Goal: Information Seeking & Learning: Learn about a topic

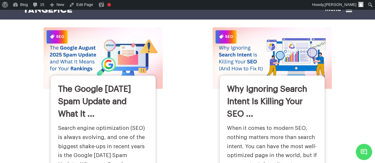
scroll to position [284, 0]
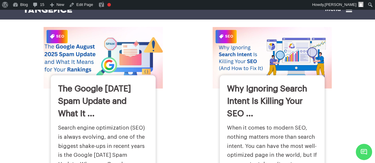
click at [118, 54] on img at bounding box center [102, 58] width 131 height 68
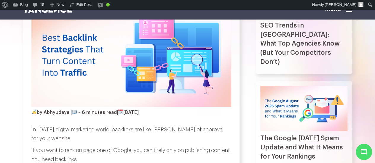
scroll to position [122, 0]
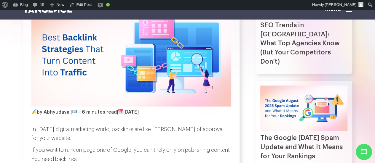
click at [321, 25] on div "SEO Trends in [GEOGRAPHIC_DATA]: What Top Agencies Know (But Your Competitors D…" at bounding box center [304, 21] width 97 height 106
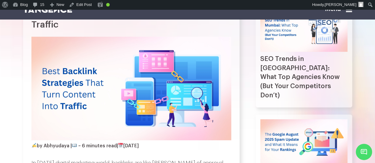
scroll to position [84, 0]
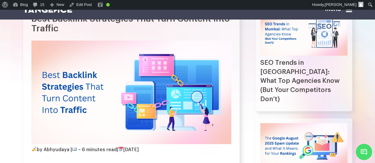
click at [321, 25] on img at bounding box center [303, 32] width 87 height 45
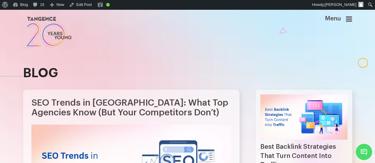
click at [171, 46] on link at bounding box center [159, 32] width 273 height 34
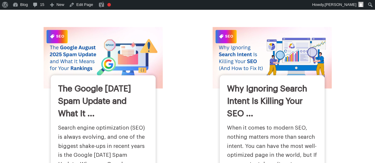
click at [300, 85] on link "Why Ignoring Search Intent Is Killing Your SEO ..." at bounding box center [267, 101] width 80 height 33
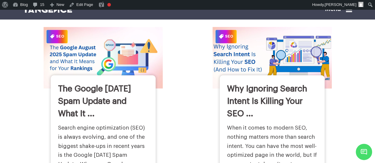
click at [267, 42] on img at bounding box center [271, 58] width 131 height 68
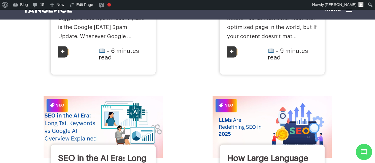
scroll to position [414, 0]
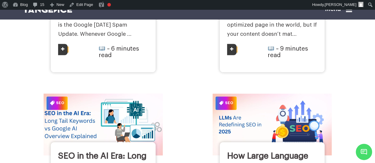
click at [96, 110] on img at bounding box center [102, 125] width 131 height 68
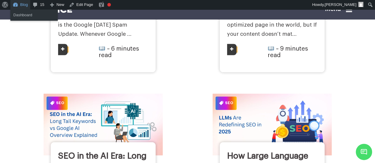
click at [22, 1] on link "Blog" at bounding box center [20, 4] width 20 height 9
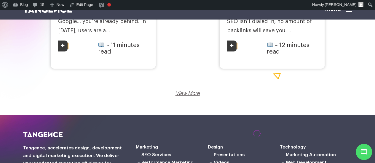
scroll to position [1009, 0]
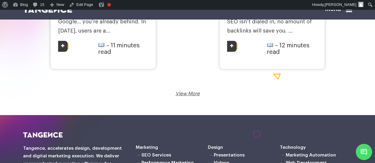
click at [183, 96] on link "View More" at bounding box center [188, 93] width 24 height 5
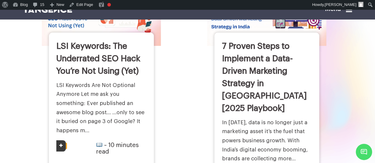
scroll to position [0, 0]
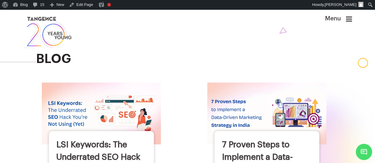
click at [351, 19] on icon at bounding box center [349, 18] width 6 height 7
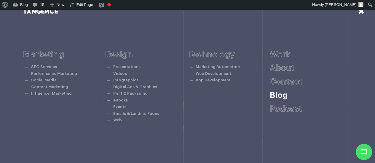
click at [282, 99] on link "Blog" at bounding box center [279, 95] width 18 height 8
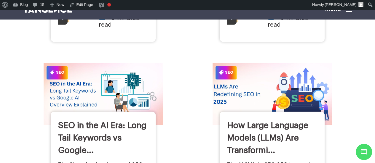
scroll to position [445, 0]
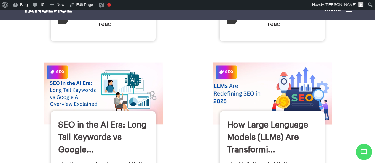
drag, startPoint x: 228, startPoint y: 63, endPoint x: 221, endPoint y: 105, distance: 42.5
drag, startPoint x: 221, startPoint y: 105, endPoint x: 209, endPoint y: 115, distance: 15.7
click at [213, 115] on div "SEO How Large Language Models (LLMs) Are Transformi... ~ 9 minutes read" at bounding box center [272, 151] width 119 height 176
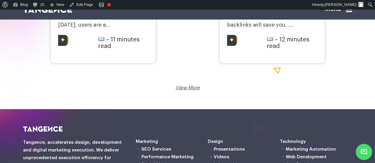
scroll to position [1014, 0]
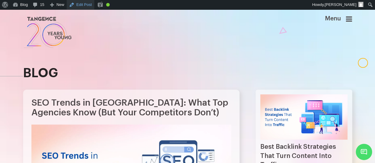
click at [88, 6] on link "Edit Post" at bounding box center [81, 4] width 28 height 9
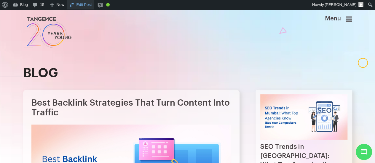
click at [80, 4] on link "Edit Post" at bounding box center [81, 4] width 28 height 9
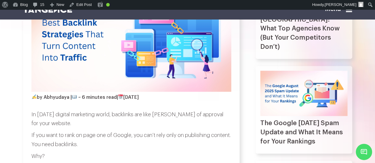
scroll to position [137, 0]
click at [284, 86] on img at bounding box center [303, 93] width 87 height 45
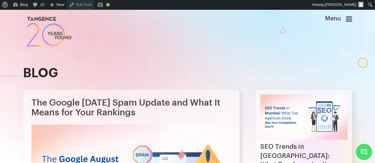
click at [82, 6] on link "Edit Post" at bounding box center [81, 4] width 28 height 9
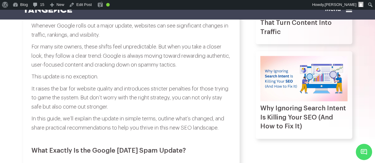
scroll to position [247, 0]
click at [287, 96] on img at bounding box center [303, 78] width 87 height 45
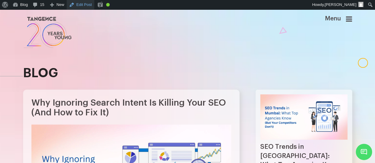
click at [84, 6] on link "Edit Post" at bounding box center [81, 4] width 28 height 9
click at [352, 16] on icon at bounding box center [349, 18] width 6 height 7
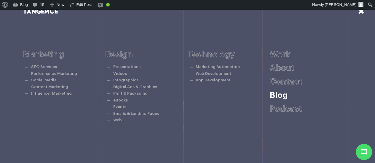
click at [289, 96] on h6 "Blog" at bounding box center [311, 95] width 82 height 9
click at [283, 97] on link "Blog" at bounding box center [279, 95] width 18 height 8
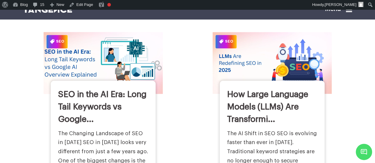
scroll to position [478, 0]
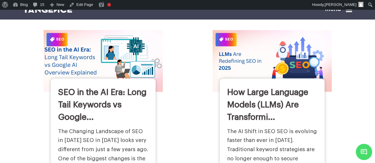
click at [97, 50] on img at bounding box center [102, 61] width 131 height 68
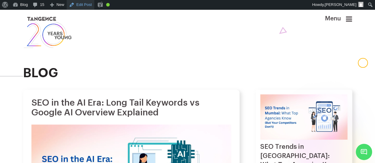
click at [82, 7] on link "Edit Post" at bounding box center [81, 4] width 28 height 9
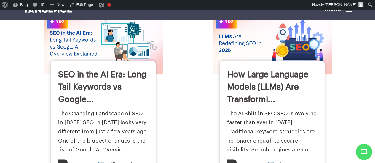
scroll to position [496, 0]
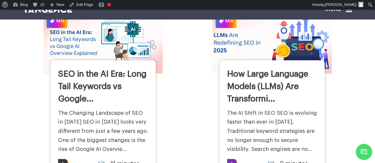
drag, startPoint x: 235, startPoint y: 70, endPoint x: 231, endPoint y: 61, distance: 10.2
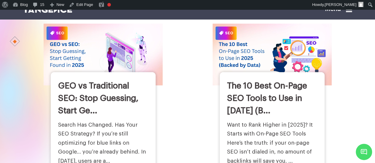
scroll to position [879, 0]
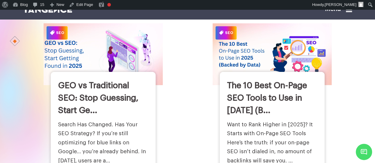
drag, startPoint x: 100, startPoint y: 84, endPoint x: 95, endPoint y: 87, distance: 6.1
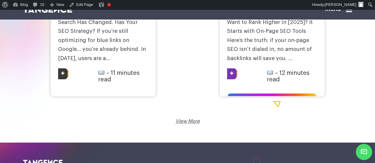
scroll to position [986, 0]
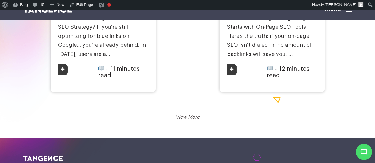
click at [191, 120] on link "View More" at bounding box center [188, 117] width 24 height 5
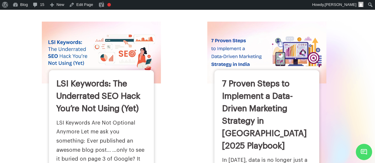
scroll to position [0, 0]
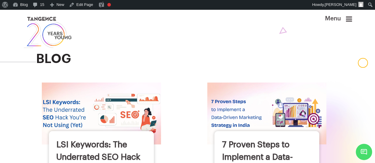
drag, startPoint x: 90, startPoint y: 147, endPoint x: 58, endPoint y: 120, distance: 42.9
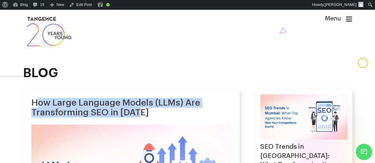
drag, startPoint x: 35, startPoint y: 107, endPoint x: 153, endPoint y: 118, distance: 118.8
click at [153, 118] on h1 "How Large Language Models (LLMs) Are Transforming SEO in [DATE]" at bounding box center [131, 108] width 200 height 20
drag, startPoint x: 26, startPoint y: 107, endPoint x: 163, endPoint y: 120, distance: 138.0
copy h1 "How Large Language Models (LLMs) Are Transforming SEO in [DATE]"
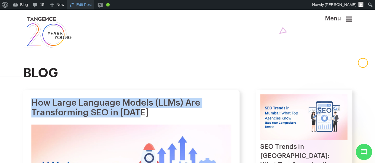
click at [76, 6] on link "Edit Post" at bounding box center [81, 4] width 28 height 9
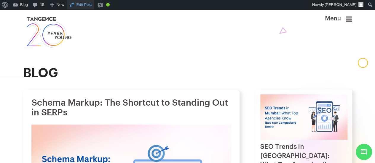
click at [79, 9] on link "Edit Post" at bounding box center [81, 4] width 28 height 9
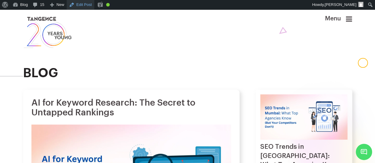
click at [83, 4] on link "Edit Post" at bounding box center [81, 4] width 28 height 9
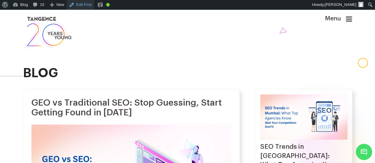
click at [80, 5] on link "Edit Post" at bounding box center [81, 4] width 28 height 9
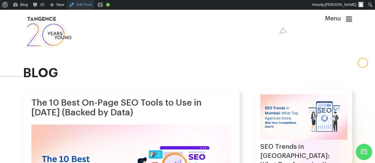
click at [87, 8] on link "Edit Post" at bounding box center [81, 4] width 28 height 9
